Goal: Find specific page/section: Find specific page/section

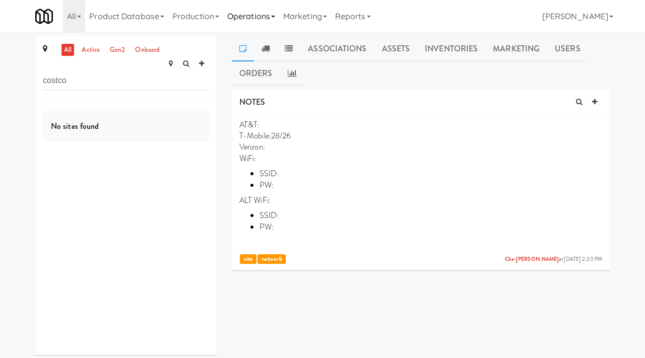
click at [263, 20] on link "Operations" at bounding box center [251, 16] width 56 height 32
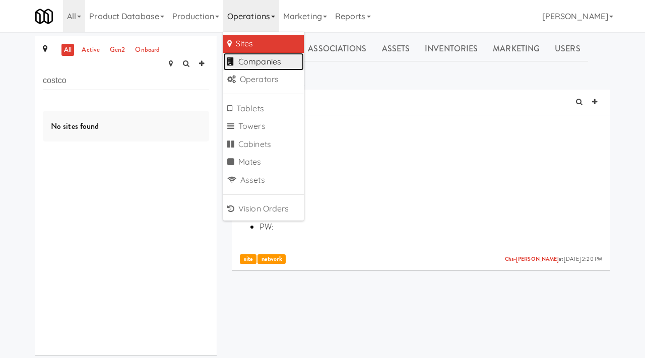
click at [272, 62] on link "Companies" at bounding box center [263, 62] width 81 height 18
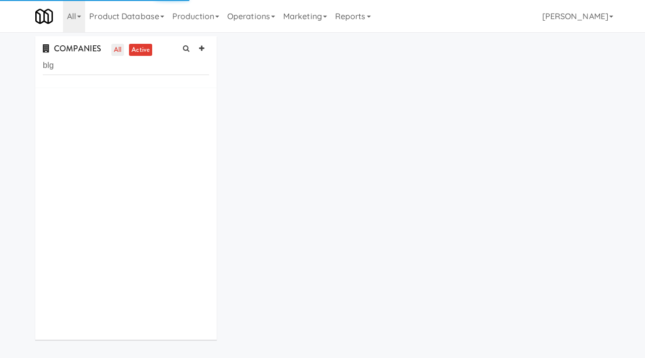
click at [120, 47] on link "all" at bounding box center [117, 50] width 13 height 13
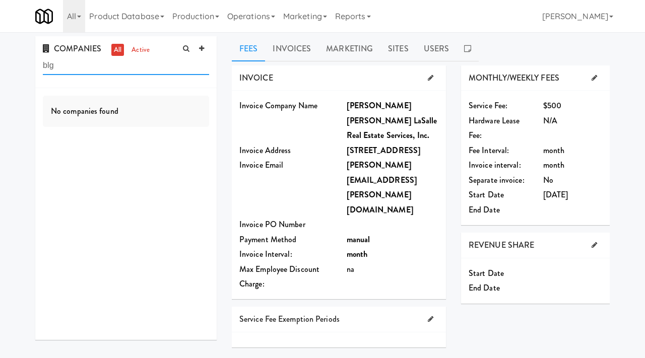
click at [71, 72] on input "blg" at bounding box center [126, 65] width 166 height 19
type input "blg"
type input "ontario limited"
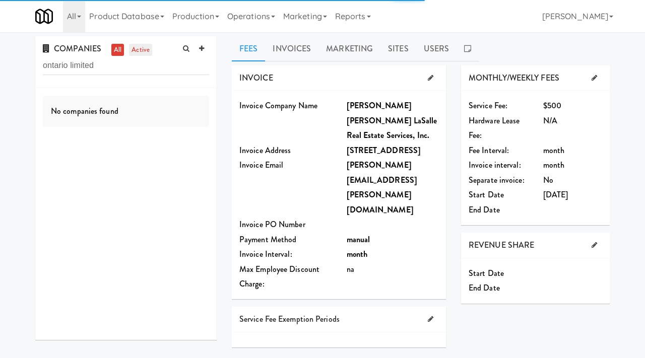
click at [141, 45] on link "active" at bounding box center [140, 50] width 23 height 13
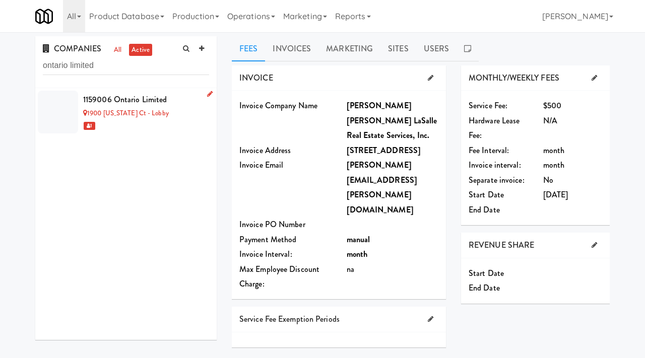
click at [180, 107] on div "1900 Minnesota Ct - Lobby" at bounding box center [146, 113] width 126 height 13
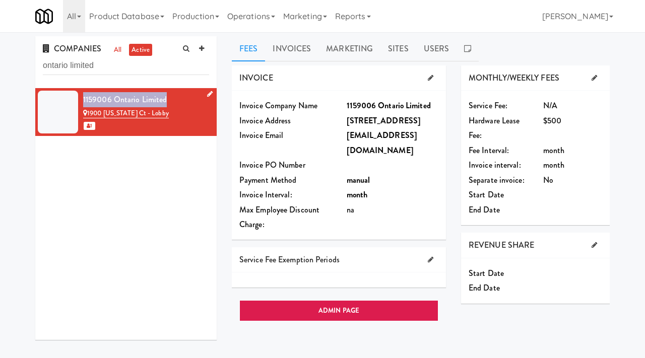
drag, startPoint x: 171, startPoint y: 100, endPoint x: 81, endPoint y: 106, distance: 90.4
click at [81, 106] on li "1159006 Ontario Limited 1900 Minnesota Ct - Lobby 1" at bounding box center [125, 112] width 181 height 48
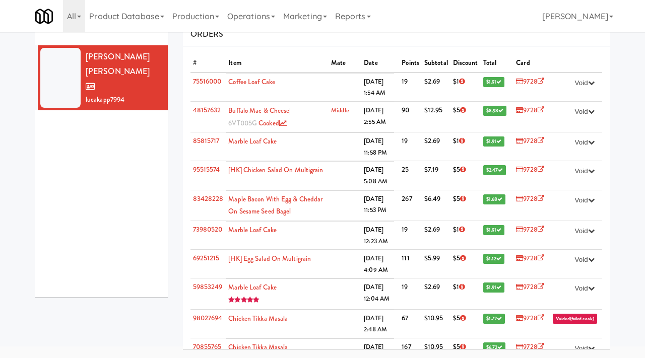
scroll to position [198, 0]
